Goal: Information Seeking & Learning: Find specific fact

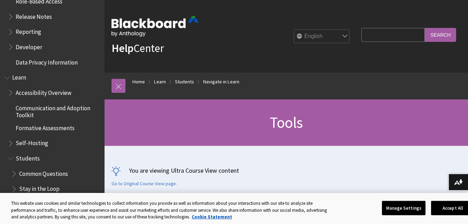
click at [367, 38] on input "Search Query" at bounding box center [393, 35] width 63 height 14
type input "library"
click at [425, 28] on input "Search" at bounding box center [440, 35] width 31 height 14
click at [441, 27] on fieldset "Search Query library Search" at bounding box center [408, 36] width 103 height 21
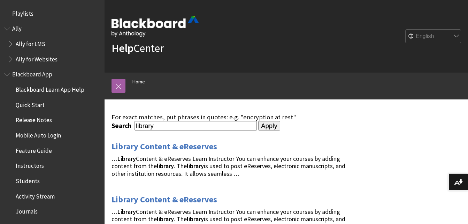
click at [441, 37] on select "English عربية Català Cymraeg Deutsch Español Suomi Français עברית Italiano 日本語 …" at bounding box center [434, 37] width 56 height 14
click at [430, 37] on select "English عربية Català Cymraeg Deutsch Español Suomi Français עברית Italiano 日本語 …" at bounding box center [434, 37] width 56 height 14
click at [117, 85] on link at bounding box center [119, 86] width 14 height 14
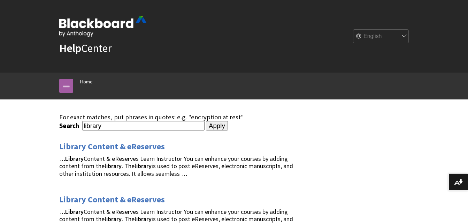
click at [79, 126] on div "Search library" at bounding box center [131, 125] width 145 height 9
click at [82, 126] on input "library" at bounding box center [143, 125] width 122 height 9
type input "[PERSON_NAME][GEOGRAPHIC_DATA]"
click at [206, 121] on input "Apply" at bounding box center [217, 126] width 22 height 10
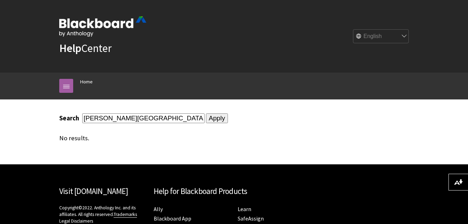
drag, startPoint x: 140, startPoint y: 119, endPoint x: 120, endPoint y: 122, distance: 20.7
click at [120, 122] on input "[PERSON_NAME][GEOGRAPHIC_DATA]" at bounding box center [143, 117] width 122 height 9
type input "[PERSON_NAME] library"
click at [206, 113] on input "Apply" at bounding box center [217, 118] width 22 height 10
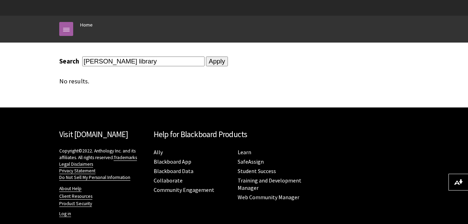
scroll to position [68, 0]
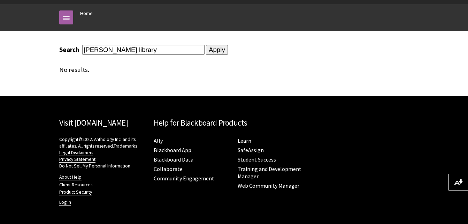
click at [209, 51] on input "Apply" at bounding box center [217, 50] width 22 height 10
